Goal: Task Accomplishment & Management: Manage account settings

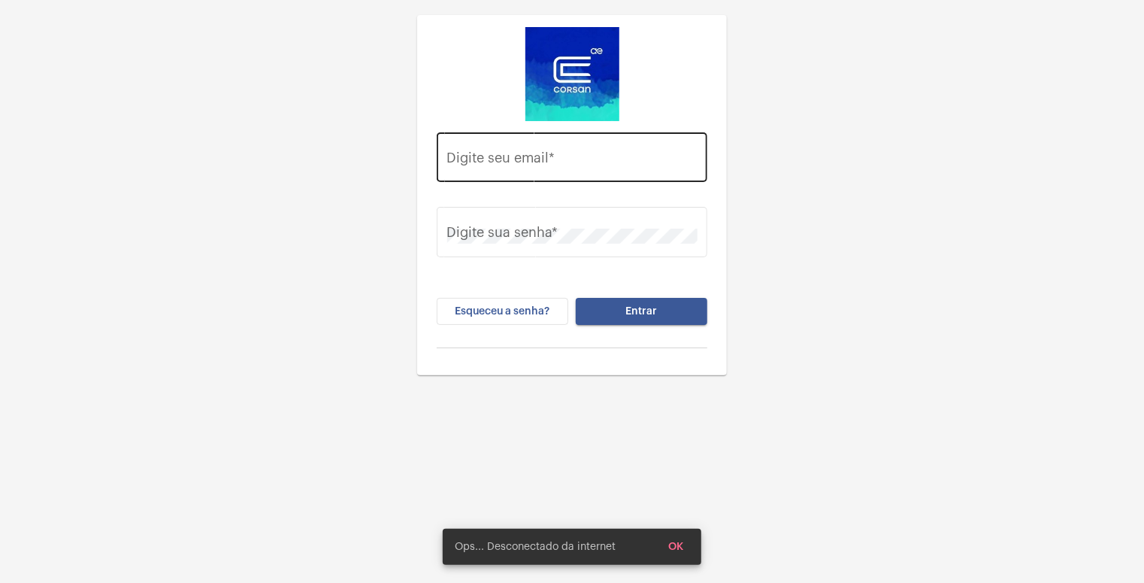
click at [529, 164] on input "Digite seu email *" at bounding box center [572, 160] width 250 height 15
click at [535, 165] on input "Digite seu email *" at bounding box center [572, 160] width 250 height 15
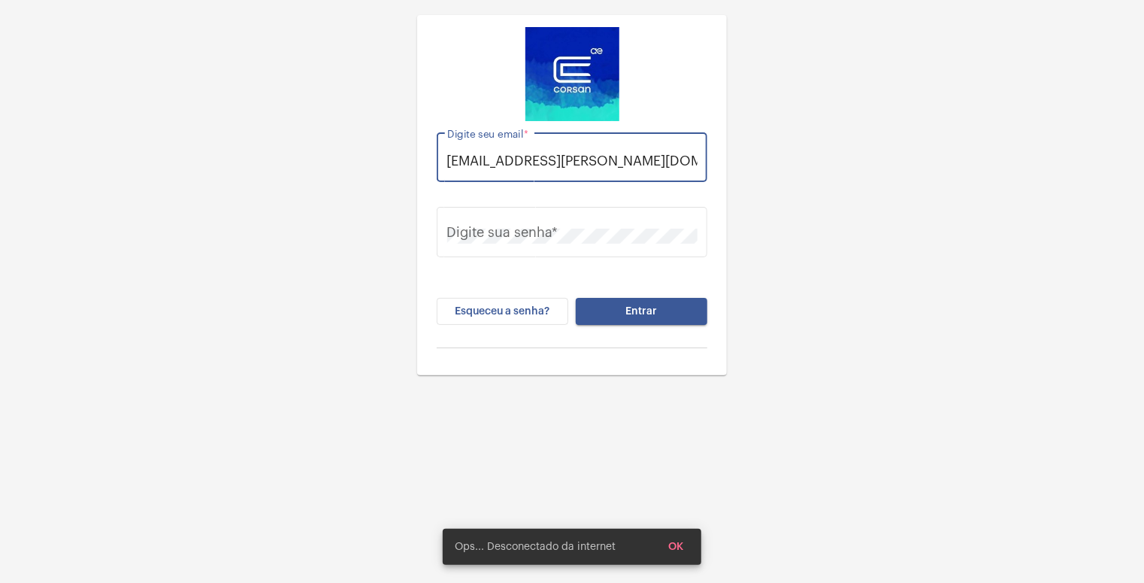
scroll to position [0, 1]
type input "[EMAIL_ADDRESS][PERSON_NAME][DOMAIN_NAME]"
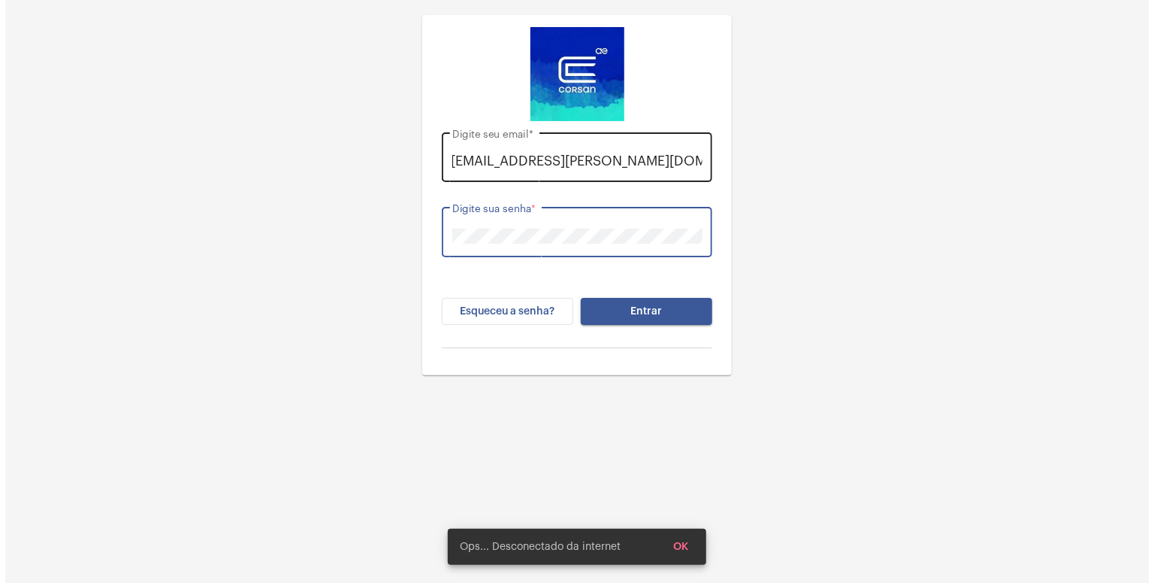
scroll to position [0, 0]
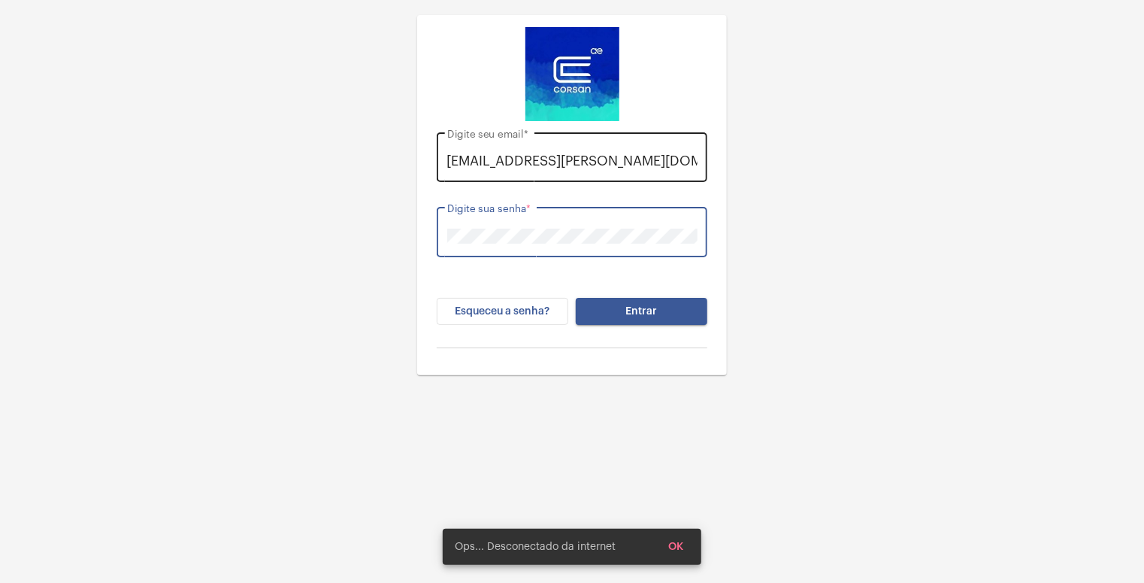
click at [576, 298] on button "Entrar" at bounding box center [642, 311] width 132 height 27
